Goal: Find specific page/section: Find specific page/section

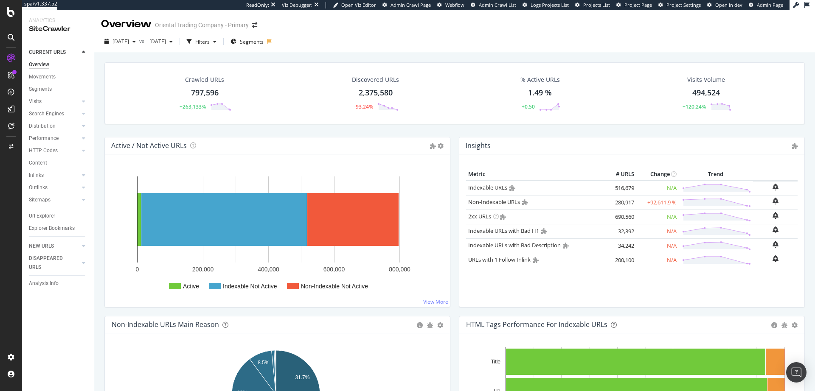
click at [44, 212] on div "Url Explorer" at bounding box center [42, 216] width 26 height 9
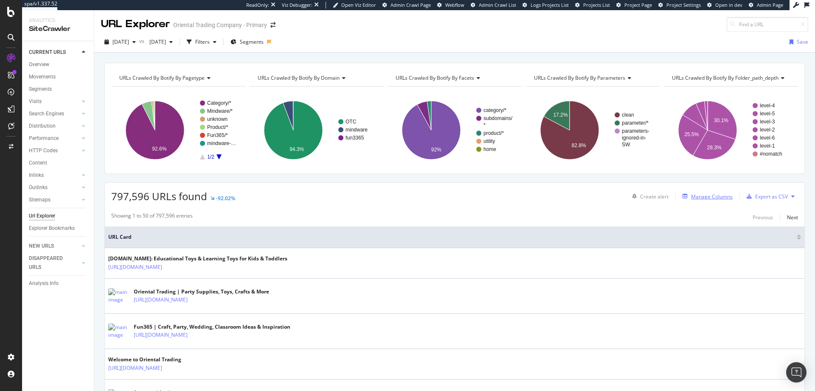
click at [710, 199] on div "Manage Columns" at bounding box center [712, 196] width 42 height 7
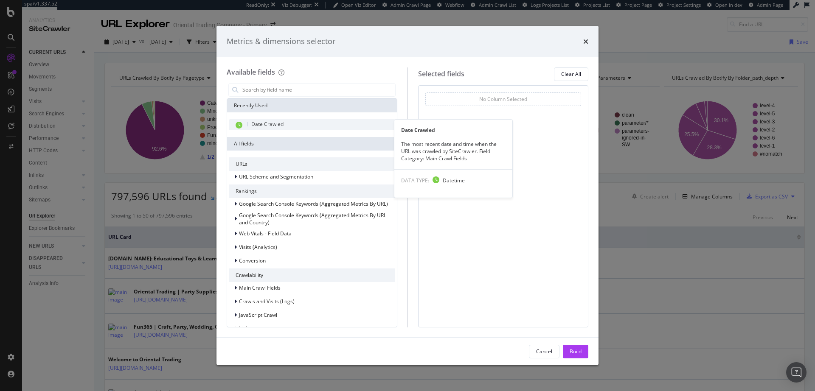
click at [270, 122] on span "Date Crawled" at bounding box center [267, 124] width 32 height 7
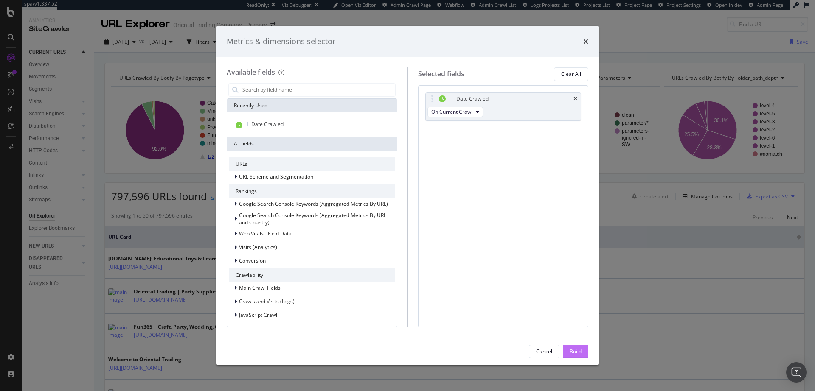
click at [576, 350] on div "Build" at bounding box center [576, 351] width 12 height 7
